Goal: Check status: Check status

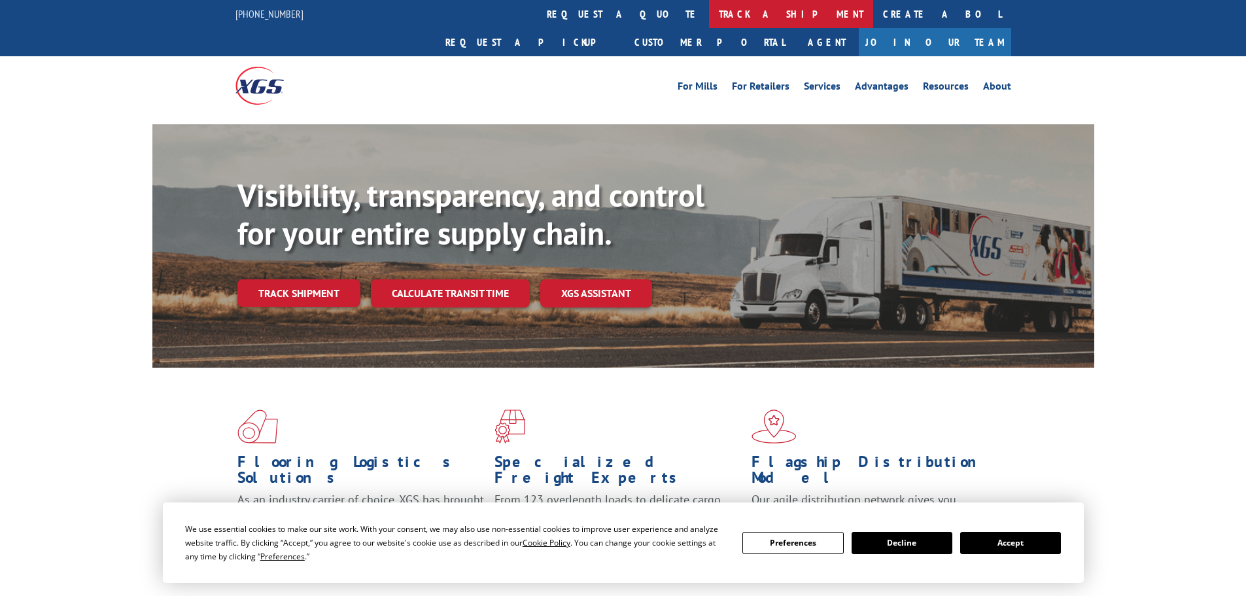
click at [709, 12] on link "track a shipment" at bounding box center [791, 14] width 164 height 28
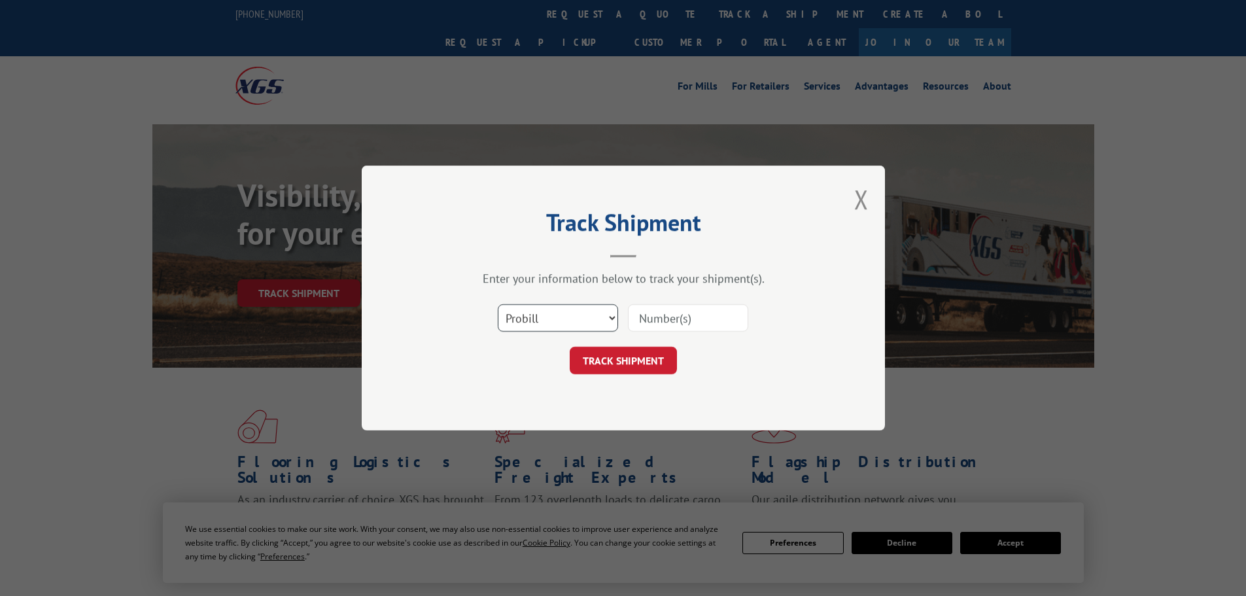
click at [576, 319] on select "Select category... Probill BOL PO" at bounding box center [558, 317] width 120 height 27
select select "bol"
click at [498, 304] on select "Select category... Probill BOL PO" at bounding box center [558, 317] width 120 height 27
click at [657, 317] on input at bounding box center [688, 317] width 120 height 27
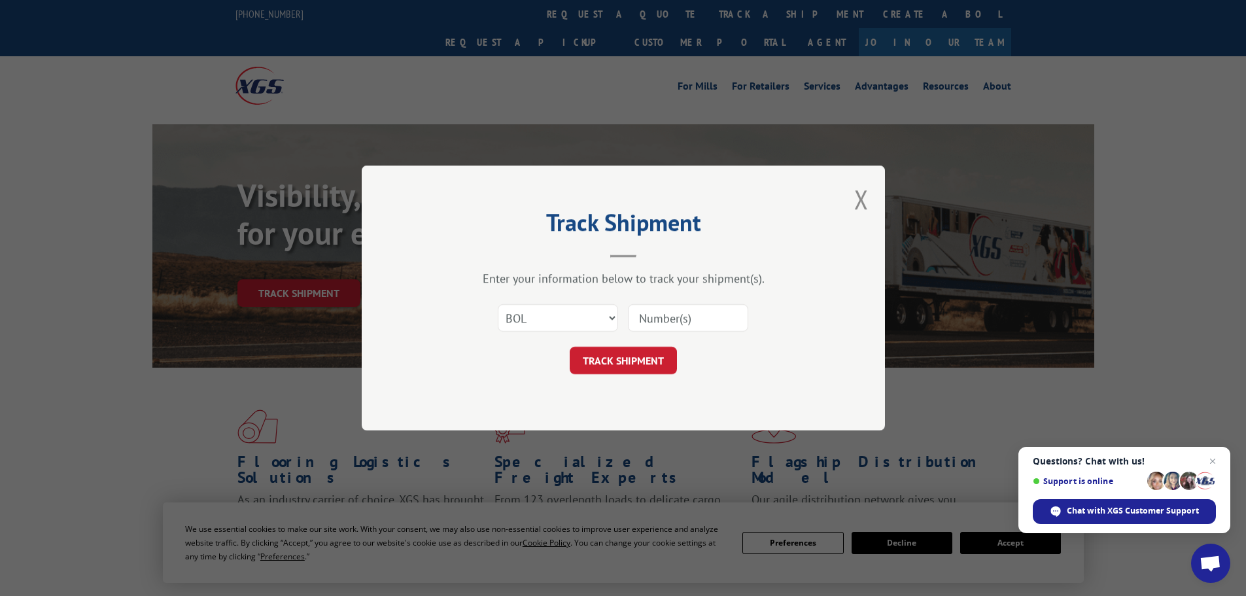
paste input "7036114"
type input "7036114"
click at [587, 368] on button "TRACK SHIPMENT" at bounding box center [623, 360] width 107 height 27
